Goal: Transaction & Acquisition: Book appointment/travel/reservation

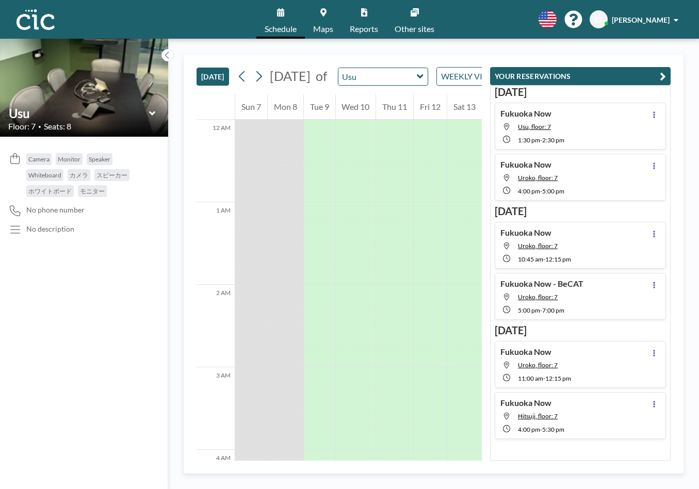
scroll to position [1025, 0]
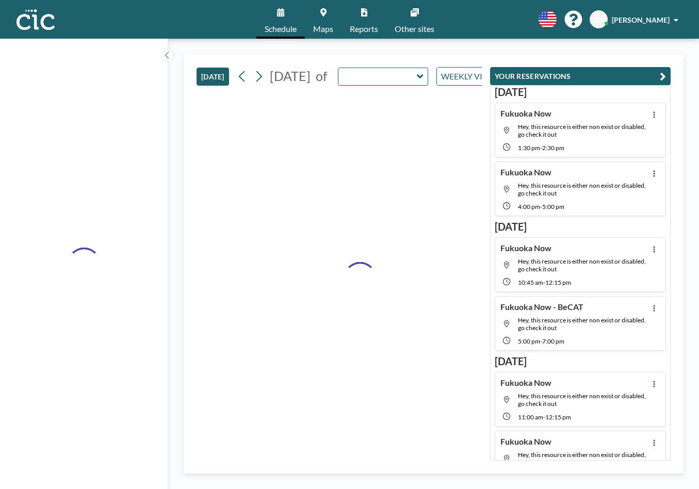
type input "Usu"
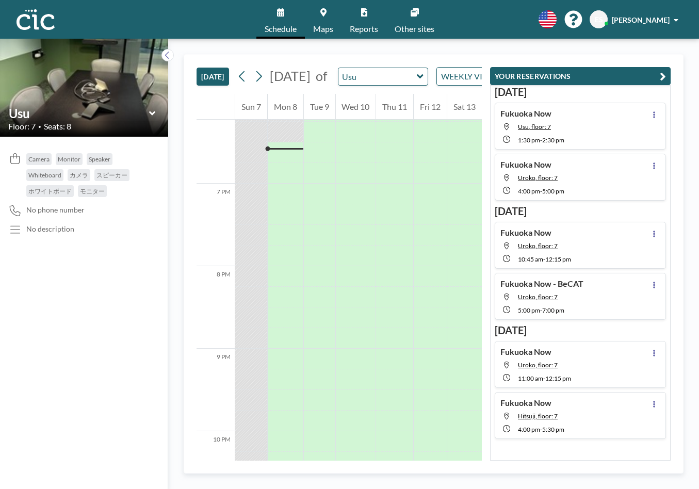
scroll to position [1506, 0]
click at [423, 78] on icon at bounding box center [420, 76] width 6 height 4
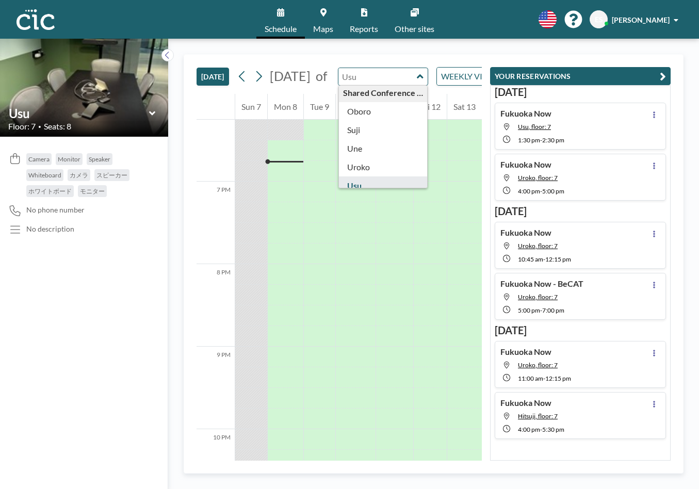
scroll to position [566, 0]
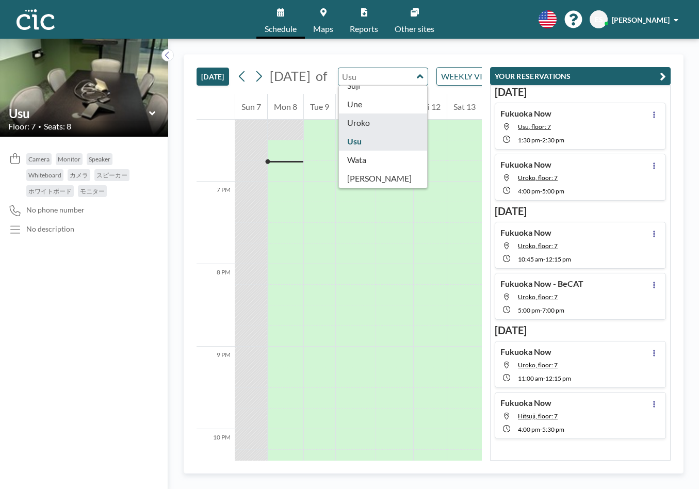
type input "Uroko"
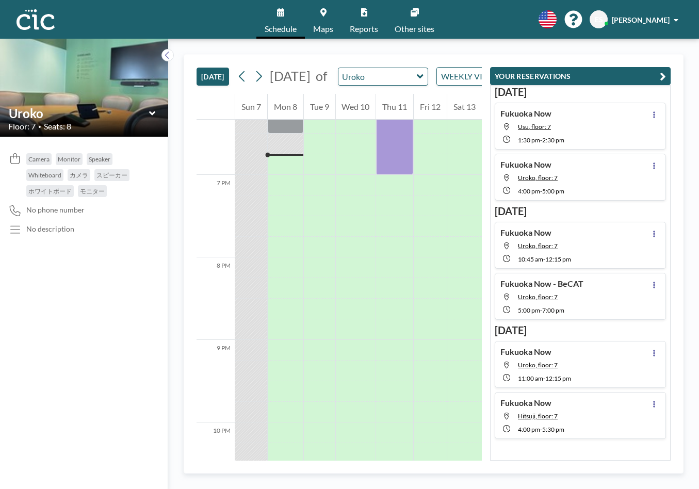
scroll to position [1526, 0]
click at [323, 11] on icon at bounding box center [323, 12] width 6 height 8
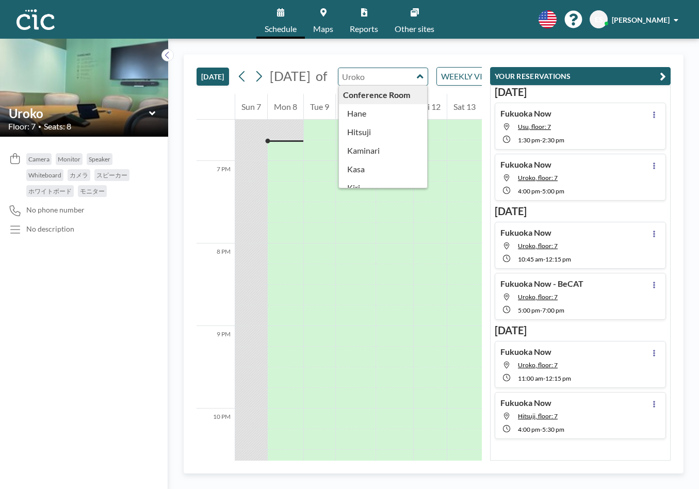
click at [428, 81] on div "Conference Room [PERSON_NAME] Kaminari [PERSON_NAME] [PERSON_NAME] [PERSON_NAME…" at bounding box center [383, 77] width 90 height 18
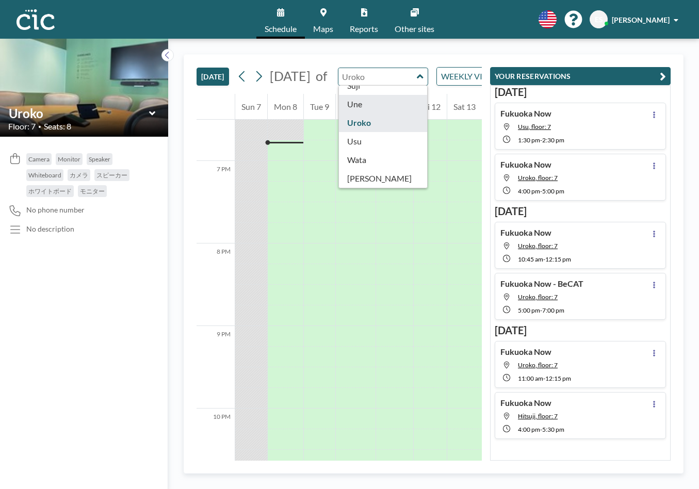
type input "Une"
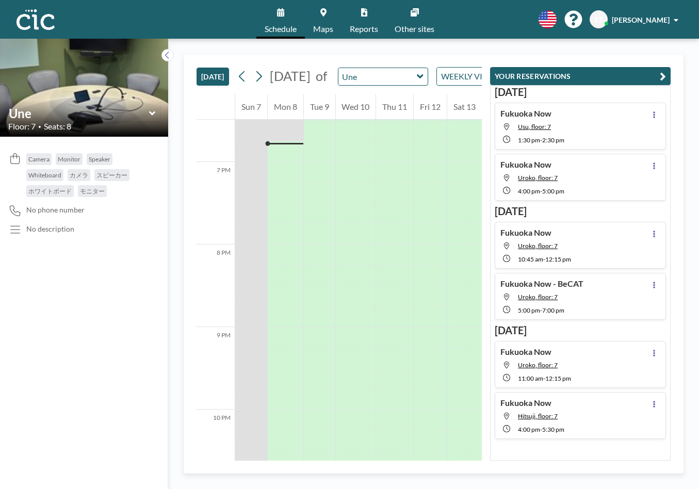
scroll to position [1526, 0]
click at [662, 77] on icon "button" at bounding box center [662, 76] width 6 height 12
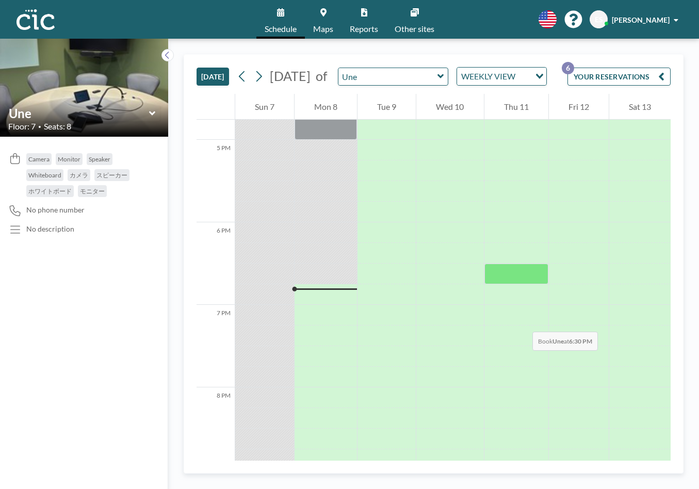
scroll to position [1254, 0]
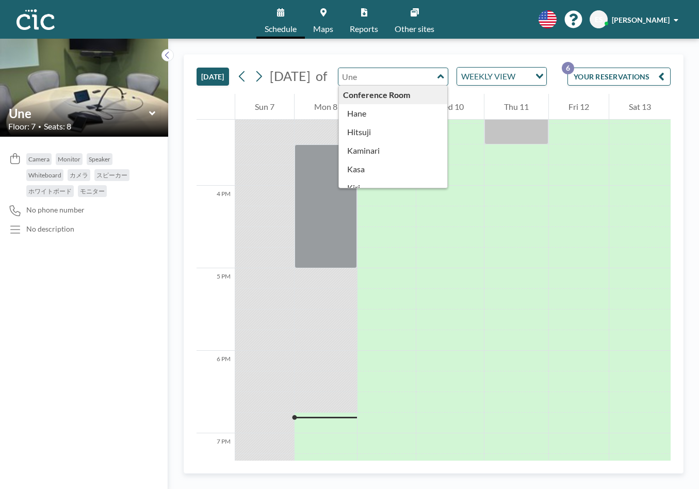
click at [415, 83] on input "text" at bounding box center [387, 76] width 99 height 17
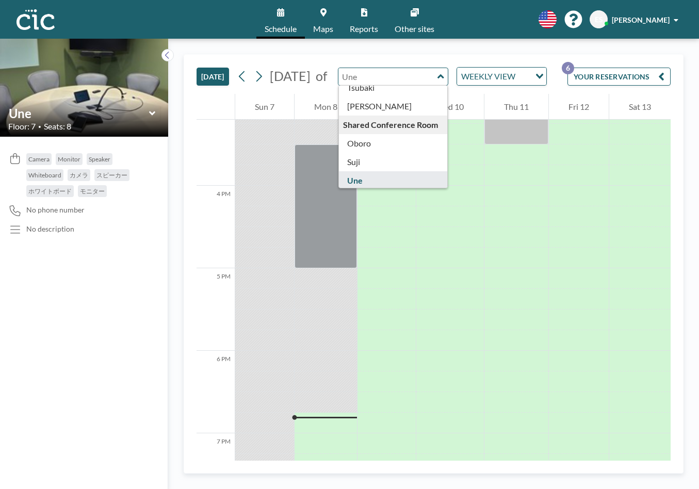
scroll to position [566, 0]
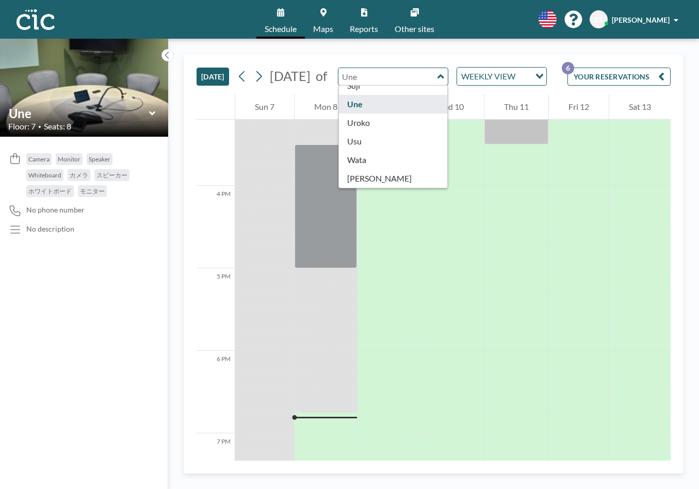
type input "Uroko"
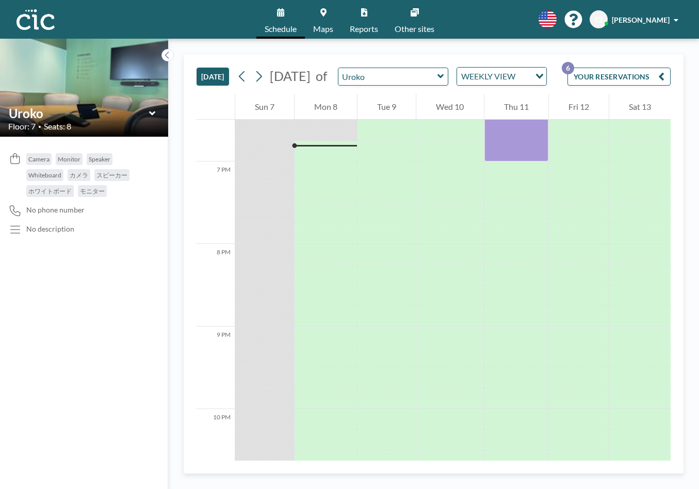
scroll to position [1526, 0]
click at [633, 79] on button "YOUR RESERVATIONS 6" at bounding box center [618, 77] width 103 height 18
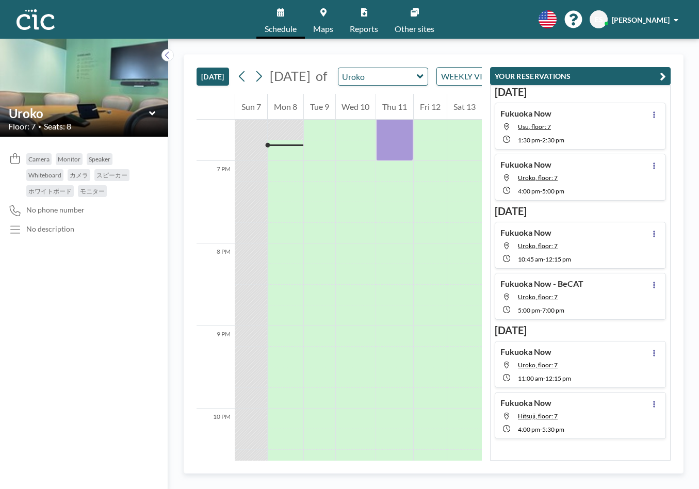
click at [662, 74] on icon "button" at bounding box center [662, 76] width 6 height 12
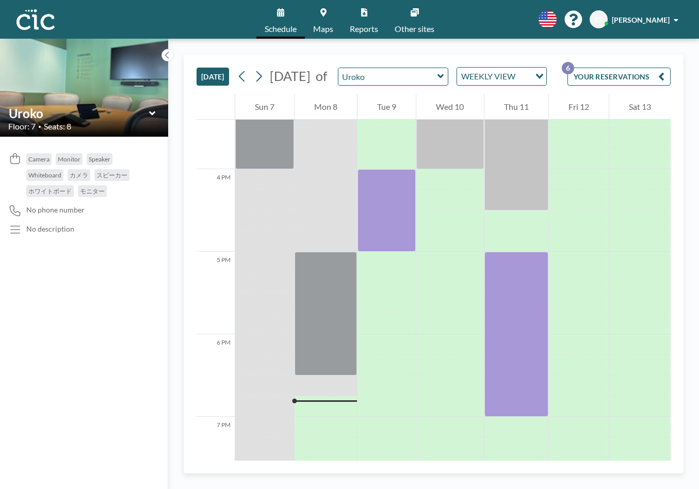
scroll to position [1247, 0]
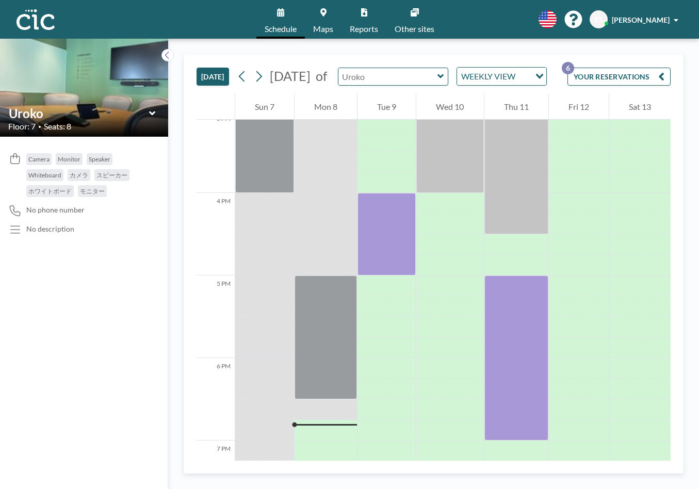
click at [437, 81] on input "text" at bounding box center [387, 76] width 99 height 17
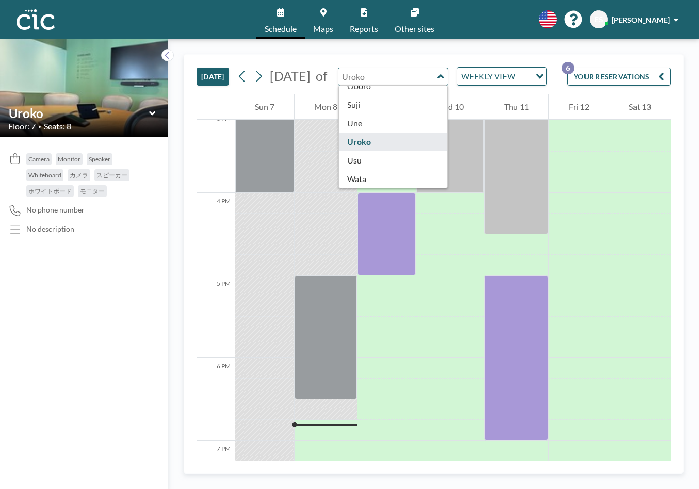
scroll to position [544, 0]
type input "Une"
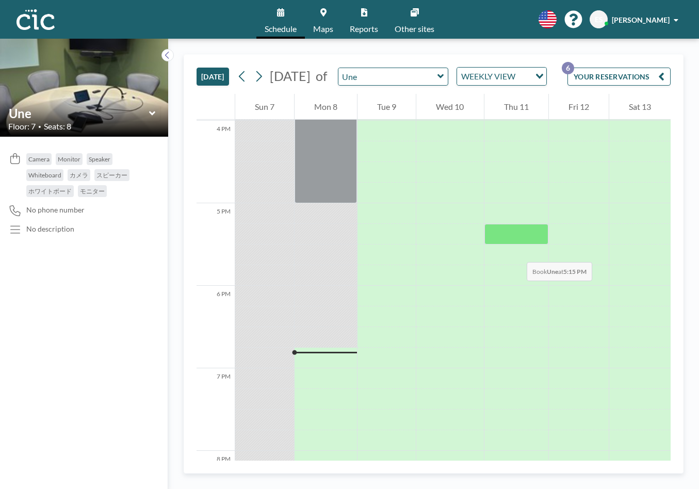
scroll to position [1311, 0]
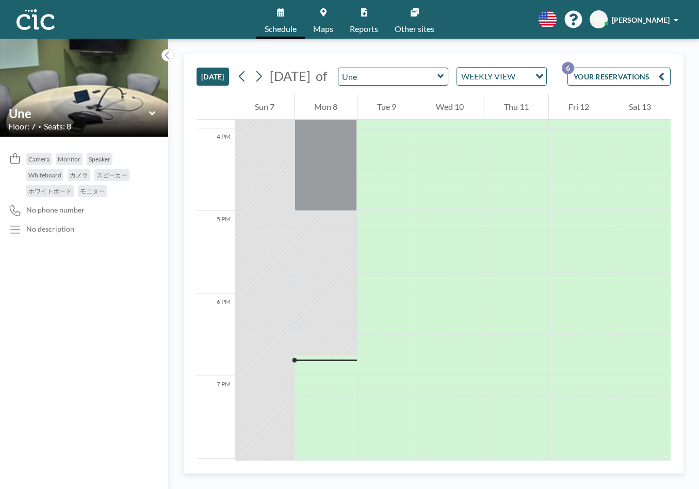
click at [661, 79] on icon "button" at bounding box center [661, 76] width 6 height 12
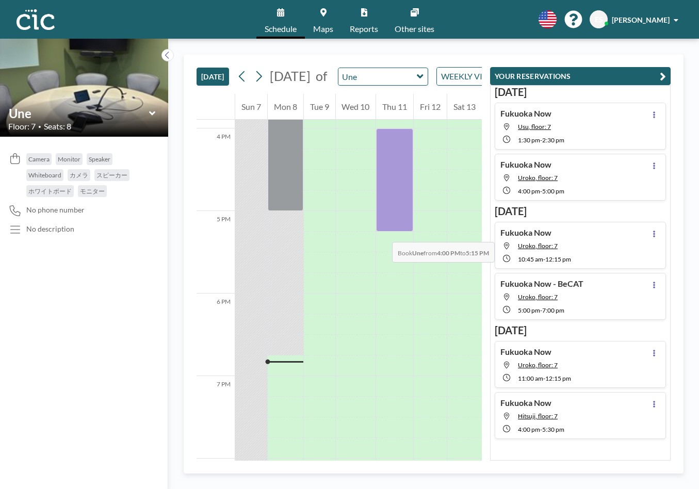
drag, startPoint x: 385, startPoint y: 149, endPoint x: 382, endPoint y: 232, distance: 82.6
click at [382, 232] on div at bounding box center [394, 179] width 37 height 103
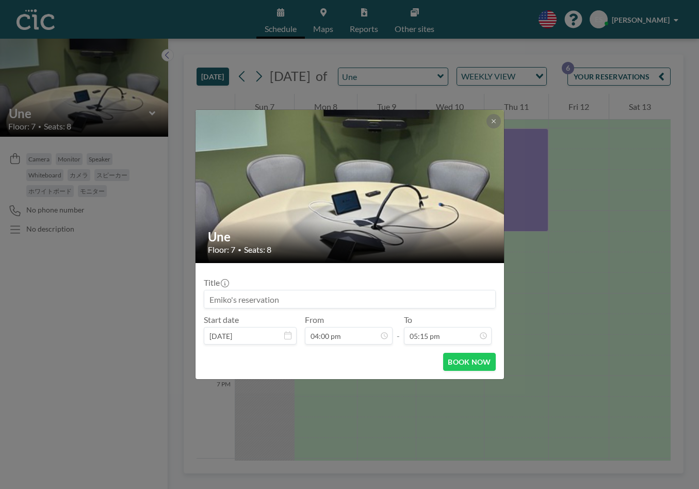
click at [272, 303] on input at bounding box center [349, 299] width 291 height 18
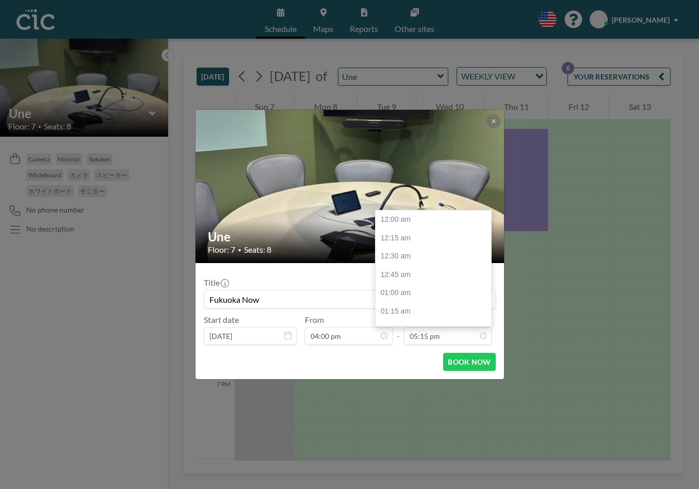
scroll to position [1266, 0]
type input "Fukuoka Now"
click at [436, 340] on input "05:15 pm" at bounding box center [448, 336] width 88 height 18
click at [407, 221] on div "05:00 pm" at bounding box center [432, 216] width 115 height 19
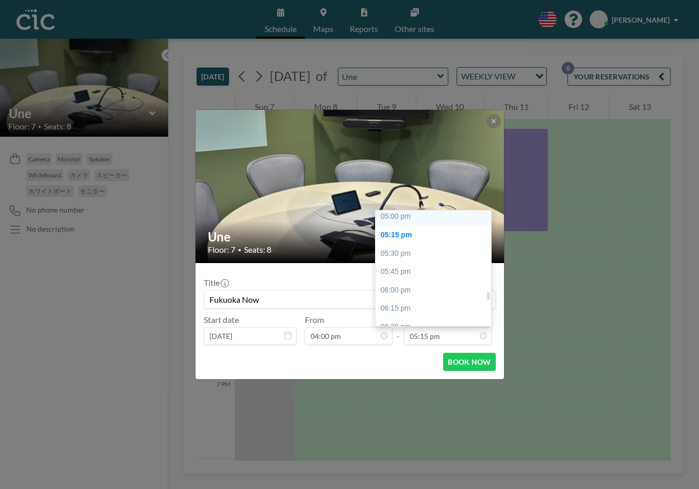
type input "05:00 pm"
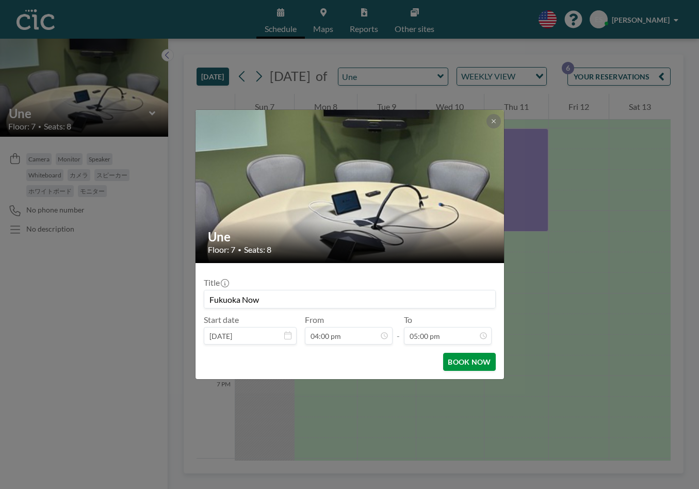
scroll to position [1248, 0]
click at [469, 364] on button "BOOK NOW" at bounding box center [469, 362] width 52 height 18
